Goal: Task Accomplishment & Management: Use online tool/utility

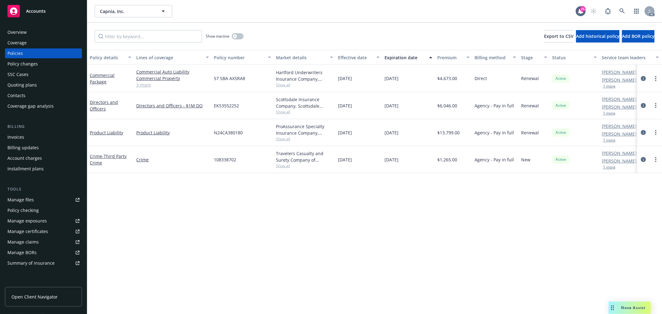
click at [32, 200] on div "Manage files" at bounding box center [20, 200] width 26 height 10
drag, startPoint x: 608, startPoint y: 114, endPoint x: 590, endPoint y: 125, distance: 20.4
click at [608, 114] on button "1 more" at bounding box center [609, 113] width 12 height 4
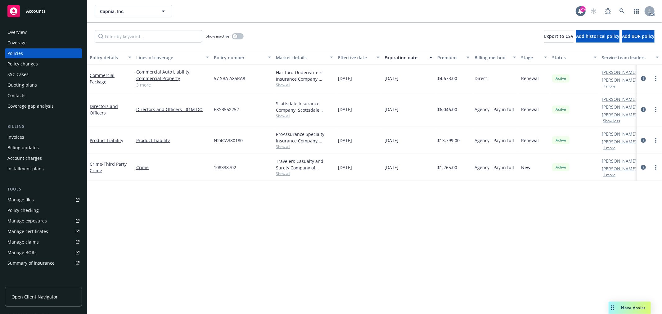
click at [609, 147] on button "1 more" at bounding box center [609, 148] width 12 height 4
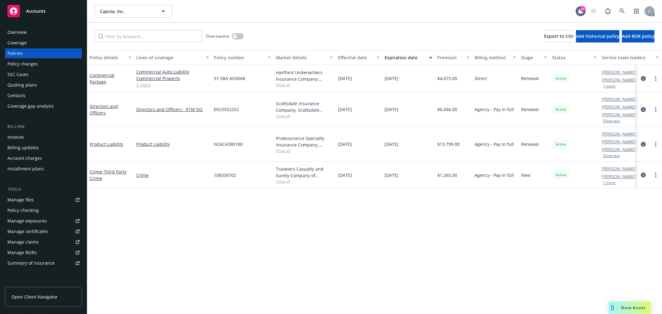
click at [613, 182] on button "1 more" at bounding box center [609, 183] width 12 height 4
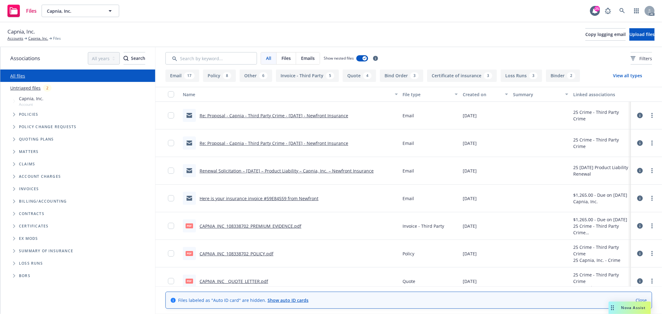
click at [478, 96] on div "Created on" at bounding box center [482, 94] width 38 height 7
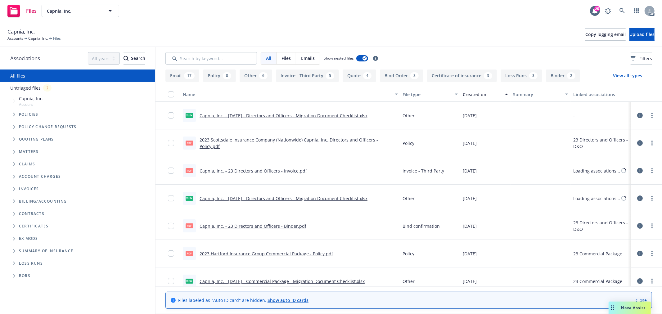
click at [478, 96] on div "Created on" at bounding box center [482, 94] width 38 height 7
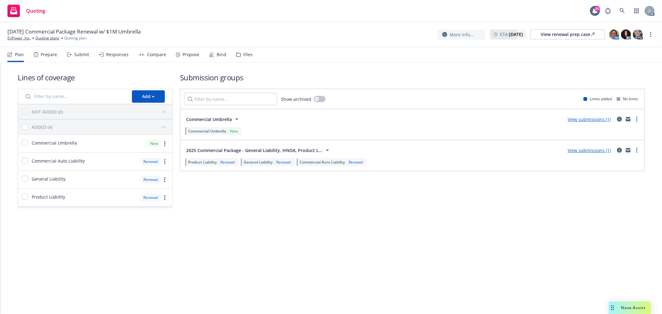
click at [120, 53] on div "Responses" at bounding box center [117, 54] width 22 height 5
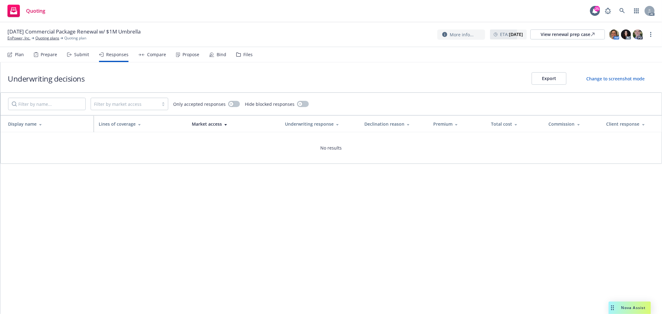
click at [85, 56] on div "Submit" at bounding box center [81, 54] width 15 height 5
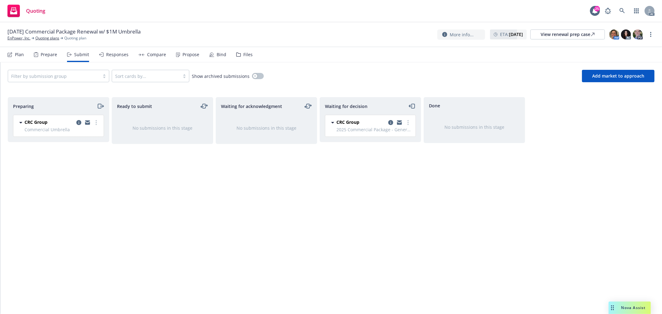
click at [231, 183] on div "Waiting for acknowledgment No submissions in this stage" at bounding box center [266, 199] width 101 height 204
